Goal: Information Seeking & Learning: Learn about a topic

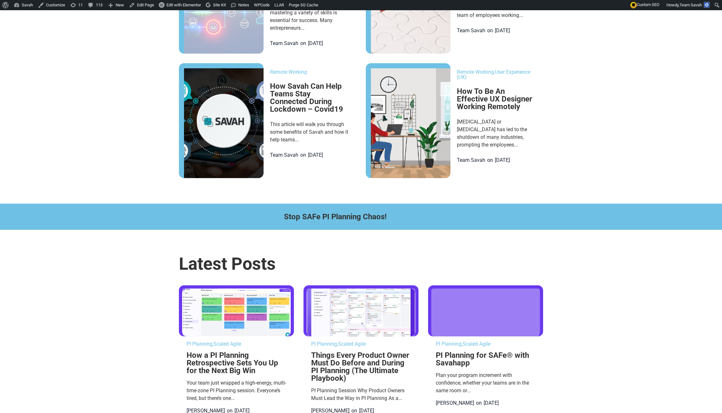
scroll to position [365, 0]
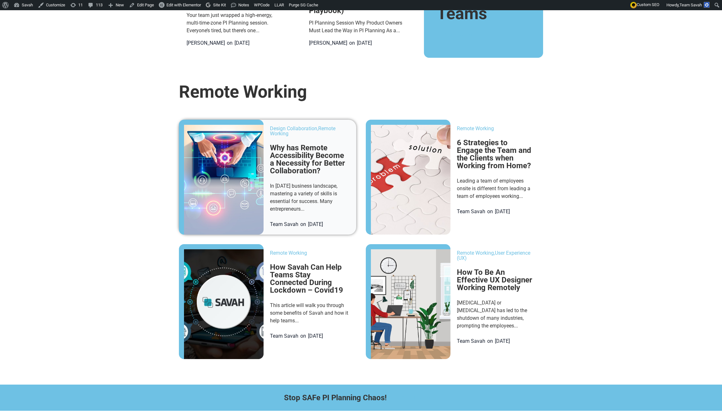
click at [187, 187] on img at bounding box center [224, 180] width 80 height 110
drag, startPoint x: 219, startPoint y: 150, endPoint x: 260, endPoint y: 140, distance: 41.8
click at [219, 150] on img at bounding box center [224, 180] width 80 height 110
click at [270, 140] on div "Design Collaboration , Remote Working Why has Remote Accessibility Become a Nec…" at bounding box center [313, 177] width 86 height 115
click at [270, 135] on link "Remote Working" at bounding box center [302, 131] width 65 height 11
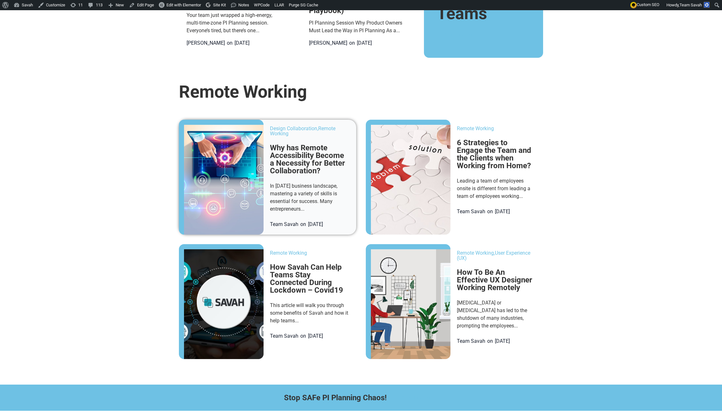
click at [213, 160] on img at bounding box center [224, 180] width 80 height 110
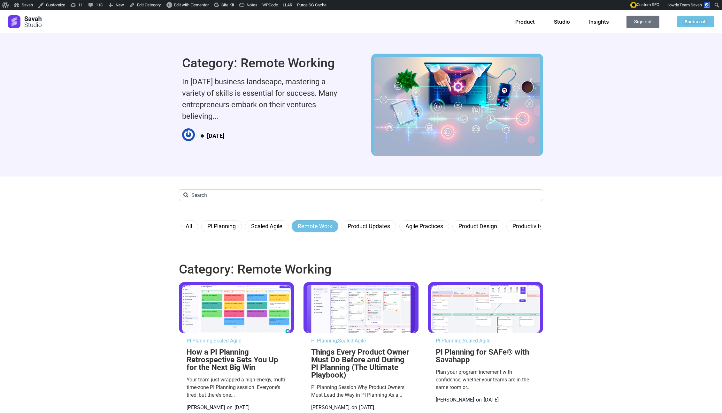
scroll to position [188, 0]
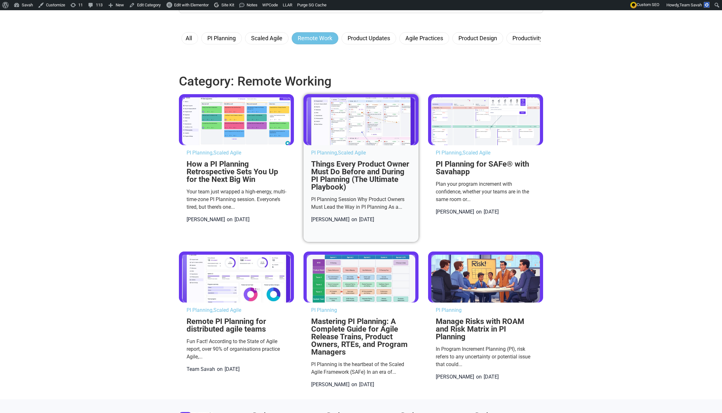
click at [329, 184] on link "Things Every Product Owner Must Do Before and During PI Planning (The Ultimate …" at bounding box center [360, 176] width 98 height 32
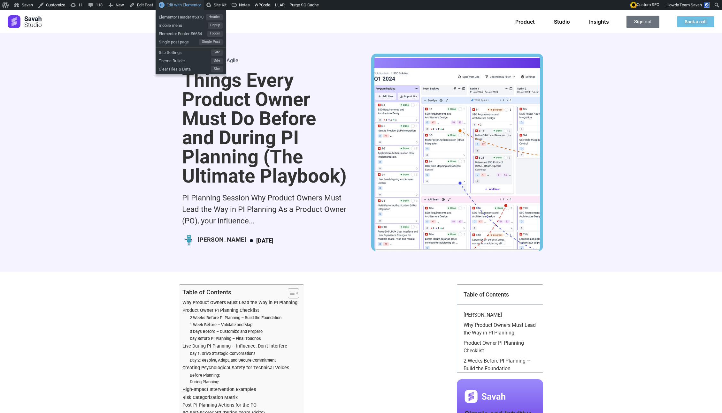
click at [194, 7] on span "Edit with Elementor" at bounding box center [183, 5] width 35 height 5
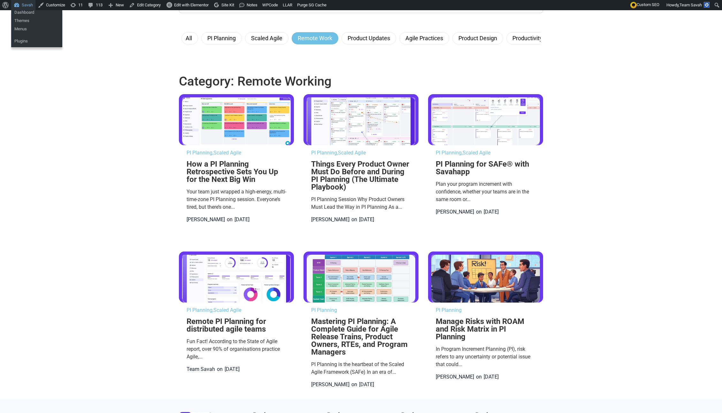
click at [26, 3] on link "Savah" at bounding box center [23, 5] width 24 height 10
